Goal: Information Seeking & Learning: Learn about a topic

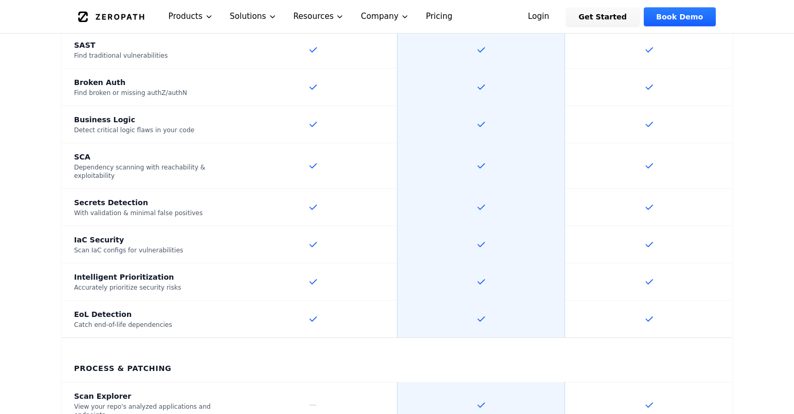
scroll to position [726, 0]
click at [181, 151] on div "SCA" at bounding box center [145, 156] width 143 height 10
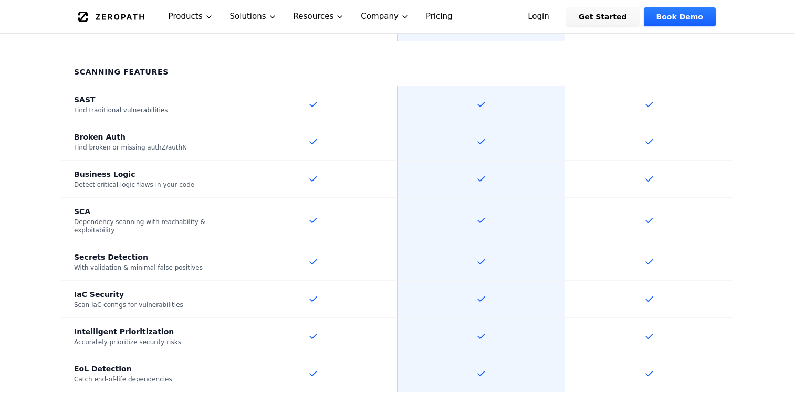
scroll to position [670, 0]
drag, startPoint x: 76, startPoint y: 174, endPoint x: 117, endPoint y: 187, distance: 43.5
click at [117, 199] on th "SCA Dependency scanning with reachability & exploitability" at bounding box center [145, 222] width 168 height 46
click at [145, 219] on div "Dependency scanning with reachability & exploitability" at bounding box center [145, 227] width 143 height 17
drag, startPoint x: 74, startPoint y: 173, endPoint x: 140, endPoint y: 198, distance: 70.6
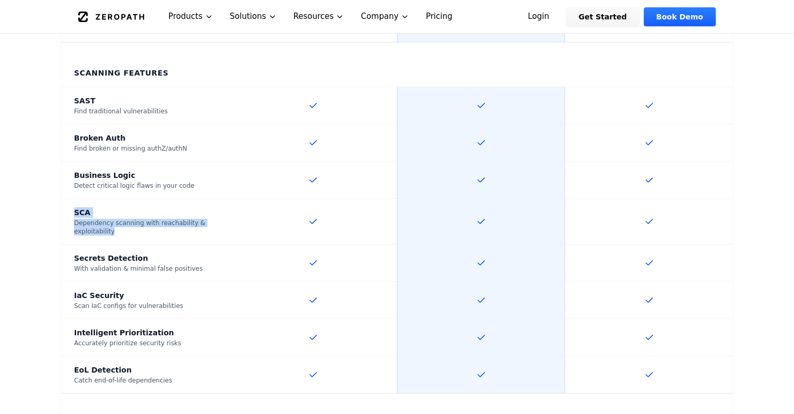
click at [140, 199] on th "SCA Dependency scanning with reachability & exploitability" at bounding box center [145, 222] width 168 height 46
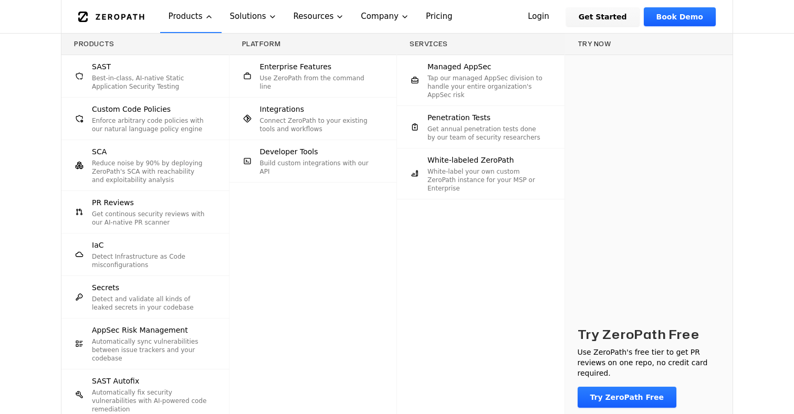
scroll to position [244, 0]
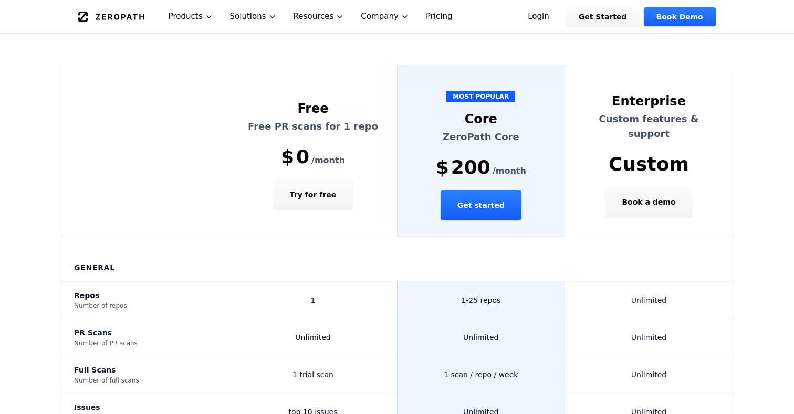
click at [428, 20] on link "Pricing" at bounding box center [439, 16] width 44 height 33
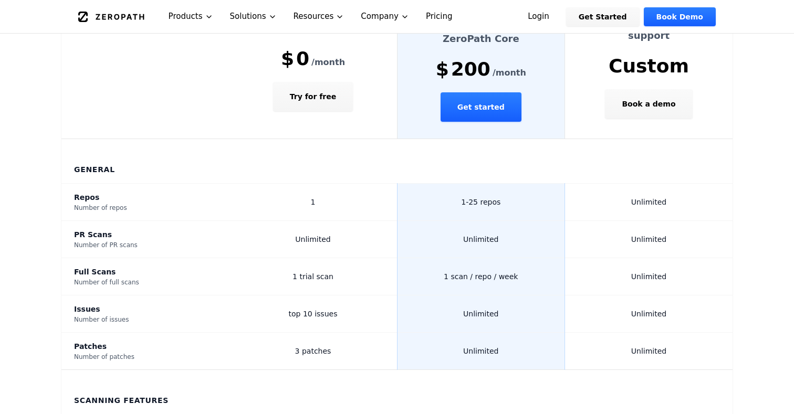
scroll to position [341, 0]
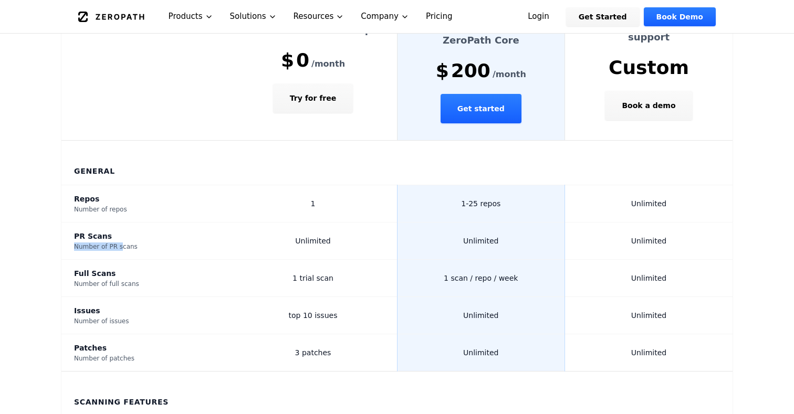
drag, startPoint x: 121, startPoint y: 206, endPoint x: 74, endPoint y: 207, distance: 46.7
click at [74, 242] on div "Number of PR scans" at bounding box center [145, 246] width 143 height 8
click at [97, 242] on div "Number of PR scans" at bounding box center [145, 246] width 143 height 8
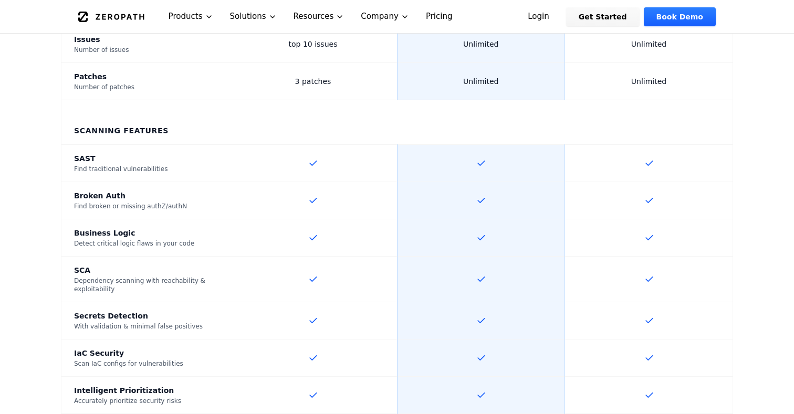
scroll to position [611, 0]
click at [173, 165] on div "Find traditional vulnerabilities" at bounding box center [145, 169] width 143 height 8
drag, startPoint x: 129, startPoint y: 130, endPoint x: 113, endPoint y: 130, distance: 15.7
click at [113, 165] on div "Find traditional vulnerabilities" at bounding box center [145, 169] width 143 height 8
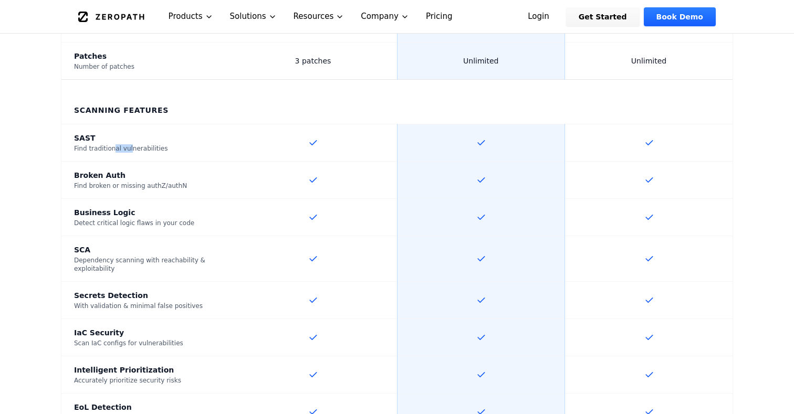
scroll to position [635, 0]
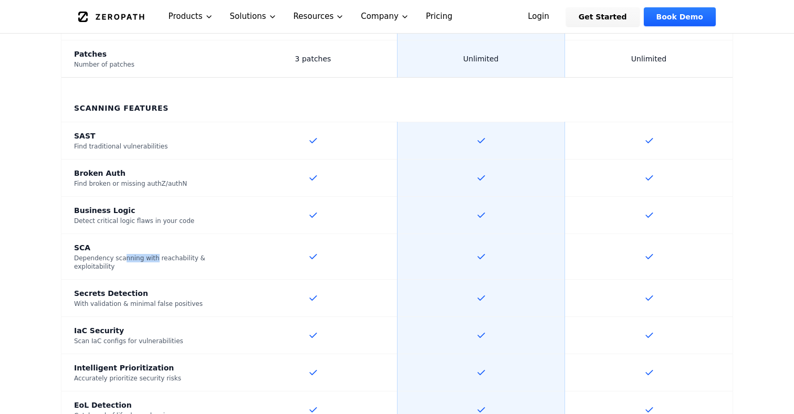
drag, startPoint x: 124, startPoint y: 219, endPoint x: 153, endPoint y: 222, distance: 29.0
click at [153, 254] on div "Dependency scanning with reachability & exploitability" at bounding box center [145, 262] width 143 height 17
drag, startPoint x: 140, startPoint y: 261, endPoint x: 113, endPoint y: 256, distance: 27.4
click at [113, 280] on th "Secrets Detection With validation & minimal false positives" at bounding box center [145, 298] width 168 height 37
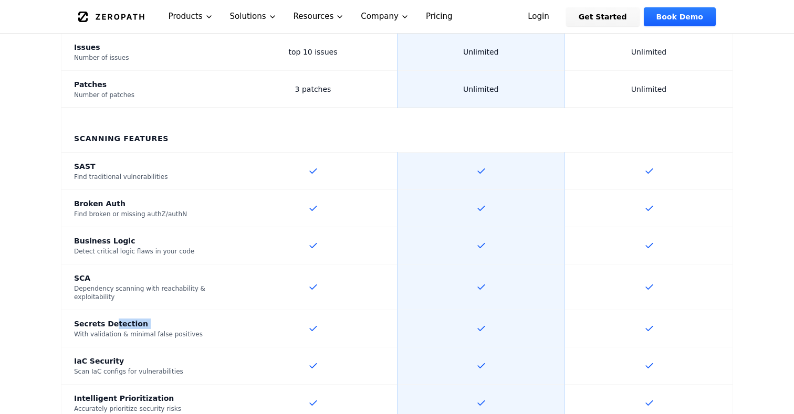
scroll to position [589, 0]
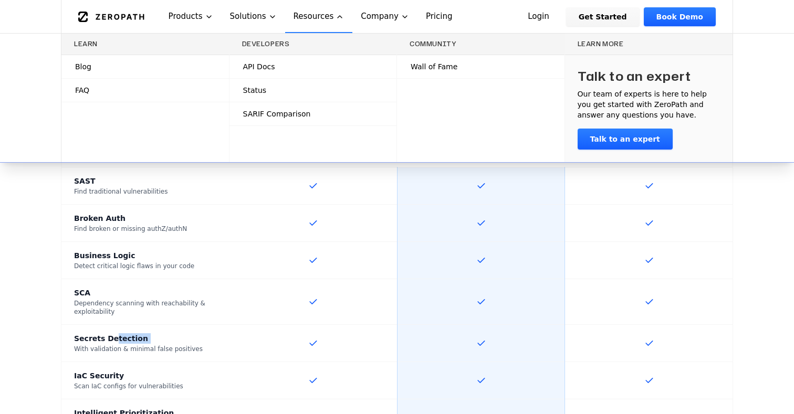
click at [261, 93] on span "Status" at bounding box center [255, 90] width 24 height 10
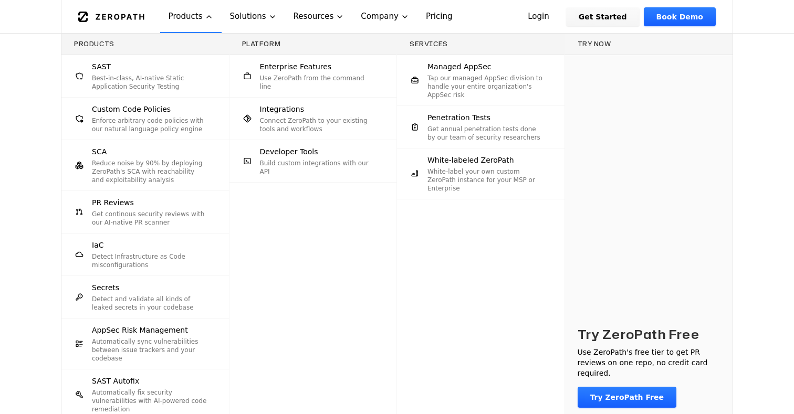
scroll to position [158, 0]
click at [161, 303] on p "Detect and validate all kinds of leaked secrets in your codebase" at bounding box center [150, 303] width 116 height 17
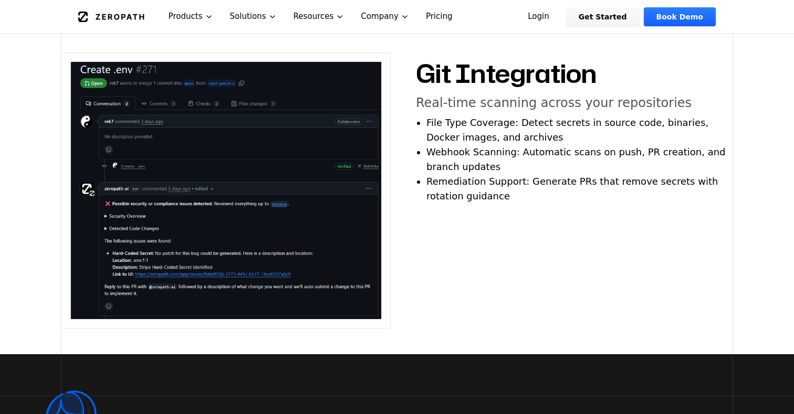
scroll to position [696, 0]
